Goal: Information Seeking & Learning: Learn about a topic

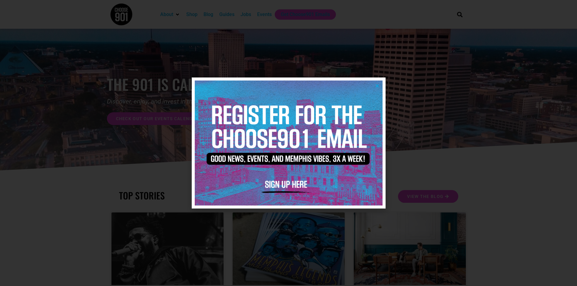
click at [376, 86] on icon "Close" at bounding box center [377, 86] width 5 height 5
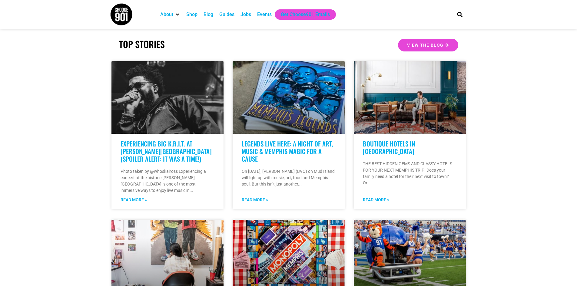
scroll to position [303, 0]
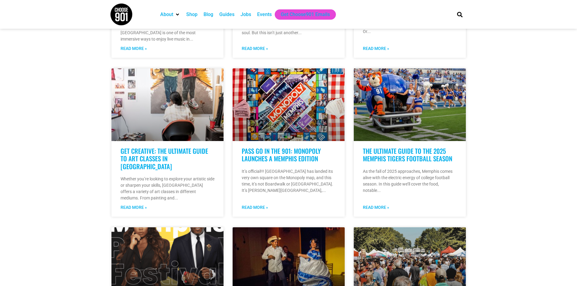
click at [263, 16] on div "Events" at bounding box center [264, 14] width 15 height 7
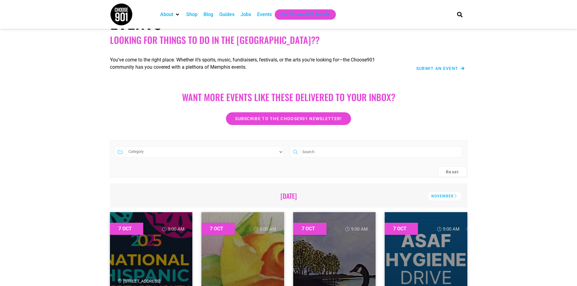
scroll to position [151, 0]
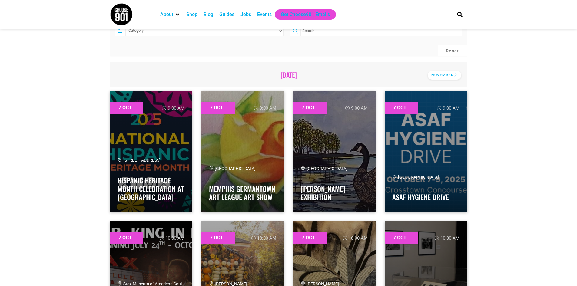
click at [438, 74] on div "November" at bounding box center [445, 75] width 34 height 9
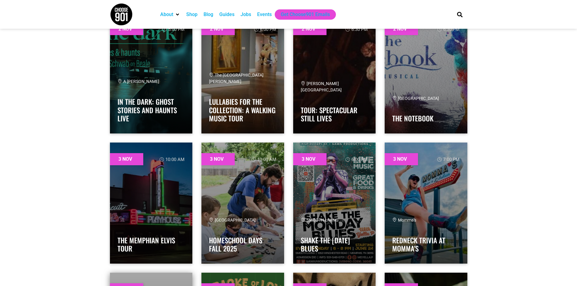
scroll to position [1454, 0]
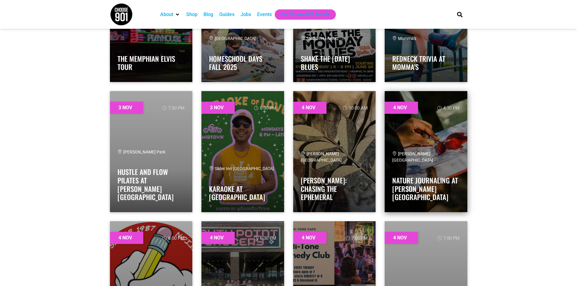
click at [401, 163] on span "Overton Park East Parkway Pavilion" at bounding box center [412, 156] width 41 height 11
click at [421, 157] on link at bounding box center [426, 151] width 83 height 121
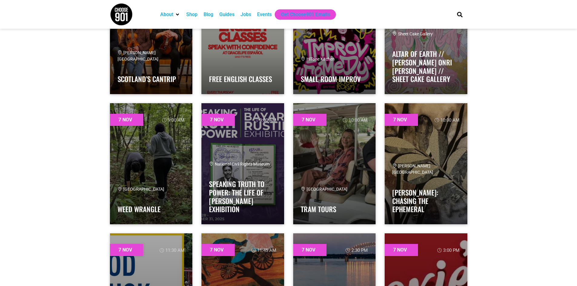
scroll to position [2636, 0]
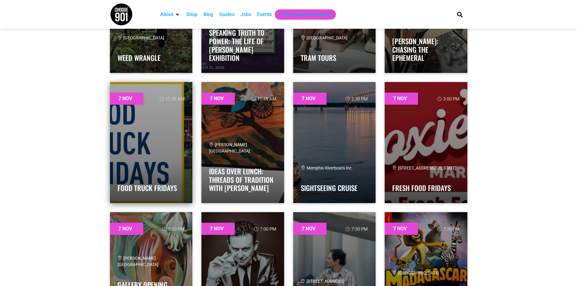
click at [149, 145] on link at bounding box center [151, 142] width 83 height 121
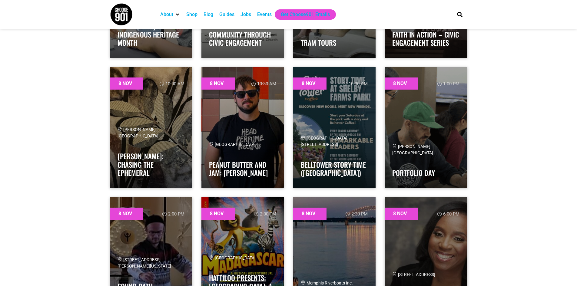
scroll to position [3423, 0]
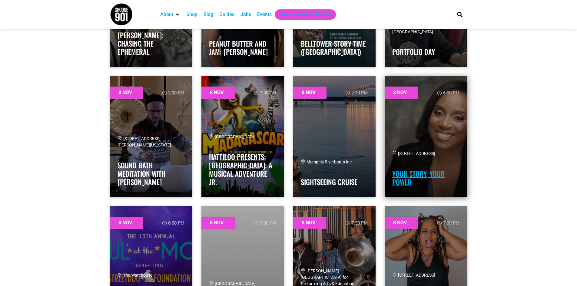
click at [424, 175] on link "Your Story, Your Power" at bounding box center [418, 178] width 52 height 19
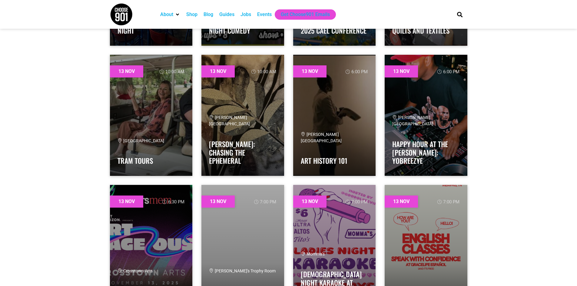
scroll to position [4938, 0]
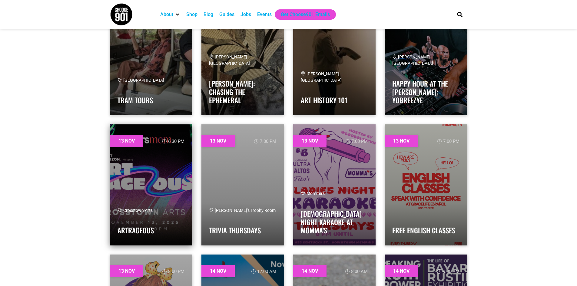
click at [146, 189] on link at bounding box center [151, 185] width 83 height 121
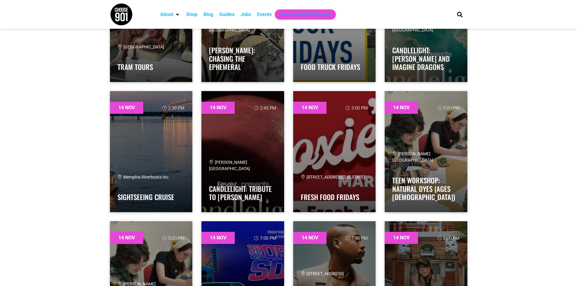
scroll to position [5514, 0]
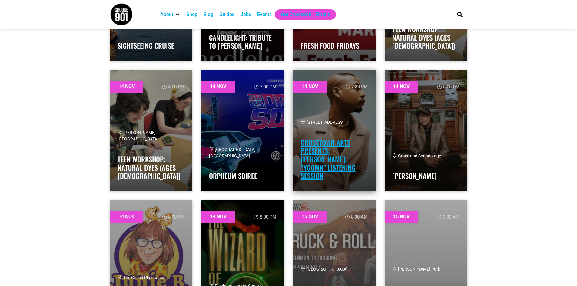
click at [333, 165] on link "Crosstown Arts Presents: [PERSON_NAME]: “YGOMN” Listening Session" at bounding box center [328, 160] width 55 height 44
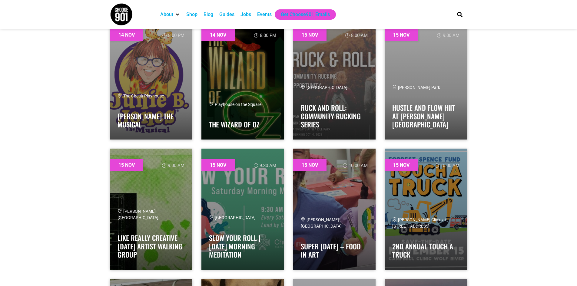
scroll to position [5453, 0]
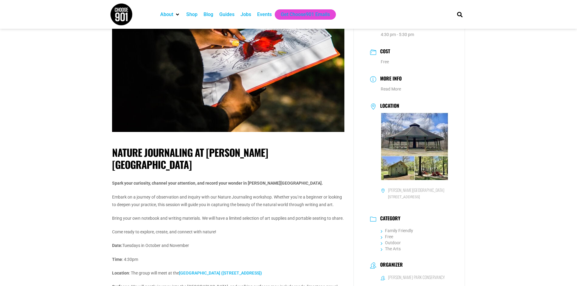
scroll to position [151, 0]
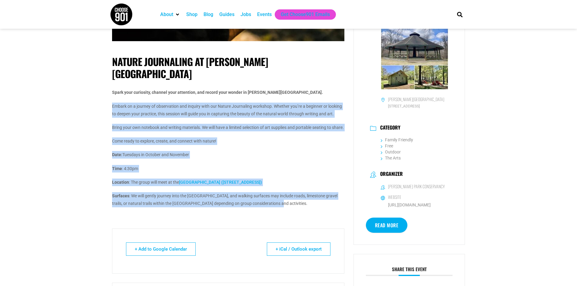
drag, startPoint x: 113, startPoint y: 94, endPoint x: 317, endPoint y: 200, distance: 229.7
click at [317, 200] on div "Spark your curiosity, channel your attention, and record your wonder in Overton…" at bounding box center [228, 148] width 232 height 119
copy div "Embark on a journey of observation and inquiry with our Nature Journaling works…"
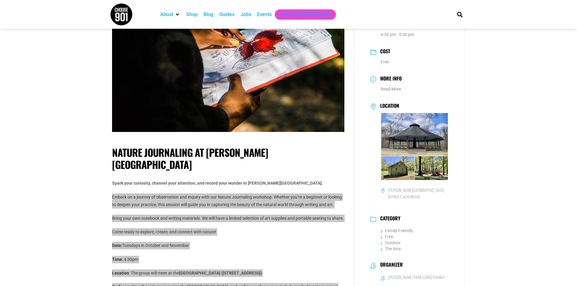
scroll to position [0, 0]
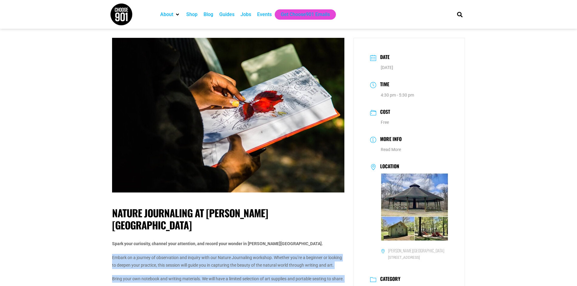
click at [291, 122] on img at bounding box center [228, 115] width 232 height 155
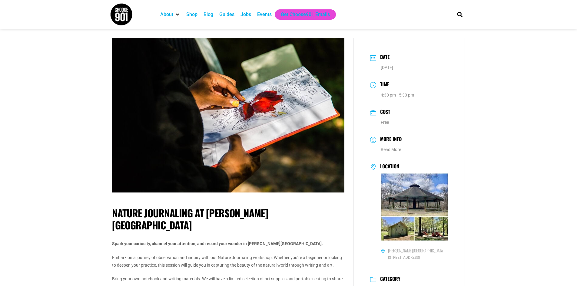
click at [392, 151] on link "Read More" at bounding box center [391, 149] width 20 height 5
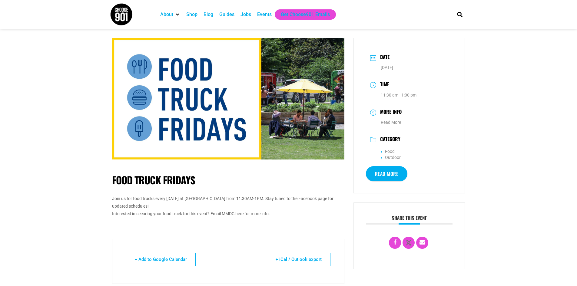
click at [372, 112] on icon at bounding box center [373, 112] width 6 height 4
click at [391, 122] on link "Read More" at bounding box center [391, 122] width 20 height 5
